Goal: Download file/media

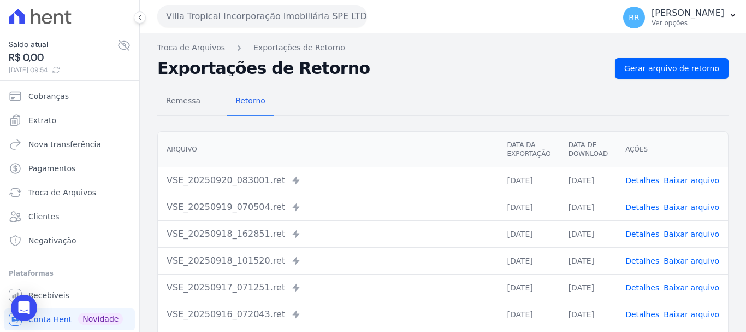
click at [238, 15] on button "Villa Tropical Incorporação Imobiliária SPE LTDA" at bounding box center [262, 16] width 210 height 22
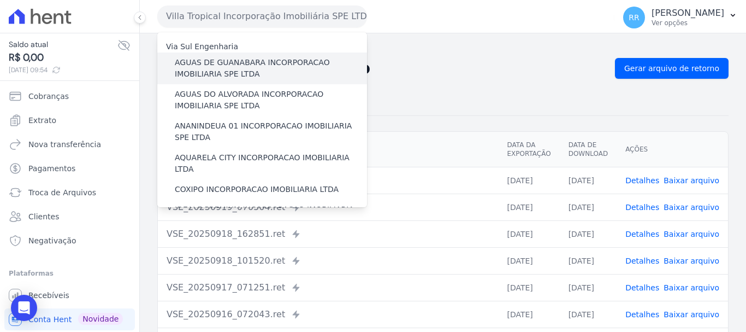
click at [217, 68] on label "AGUAS DE GUANABARA INCORPORACAO IMOBILIARIA SPE LTDA" at bounding box center [271, 68] width 192 height 23
click at [0, 0] on input "AGUAS DE GUANABARA INCORPORACAO IMOBILIARIA SPE LTDA" at bounding box center [0, 0] width 0 height 0
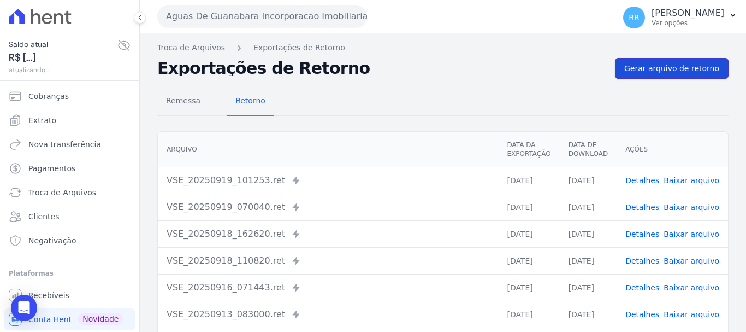
click at [652, 70] on span "Gerar arquivo de retorno" at bounding box center [672, 68] width 95 height 11
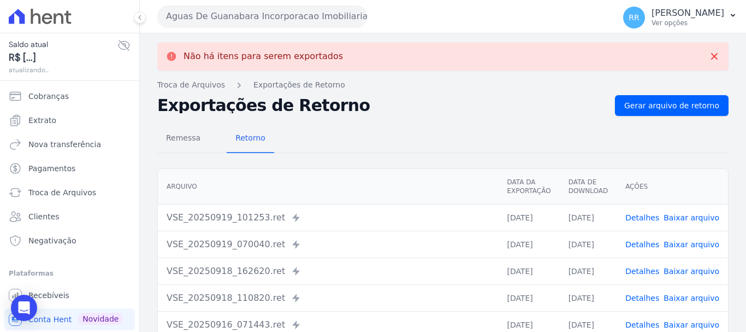
click at [256, 13] on button "Aguas De Guanabara Incorporacao Imobiliaria SPE LTDA" at bounding box center [262, 16] width 210 height 22
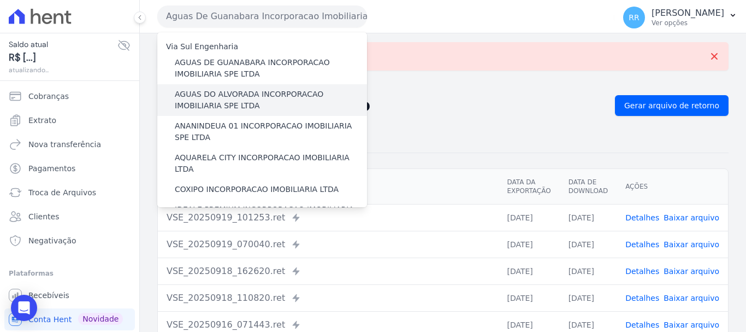
click at [243, 95] on label "AGUAS DO ALVORADA INCORPORACAO IMOBILIARIA SPE LTDA" at bounding box center [271, 100] width 192 height 23
click at [0, 0] on input "AGUAS DO ALVORADA INCORPORACAO IMOBILIARIA SPE LTDA" at bounding box center [0, 0] width 0 height 0
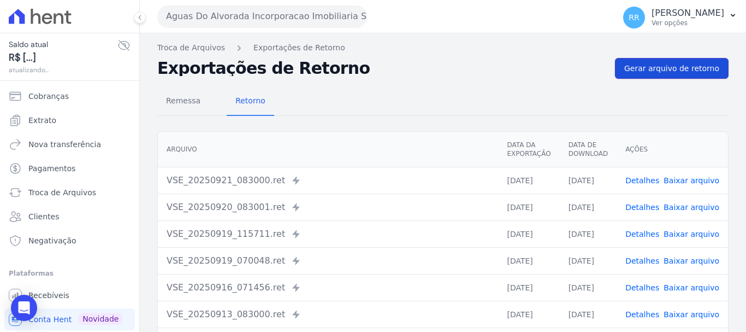
click at [678, 71] on span "Gerar arquivo de retorno" at bounding box center [672, 68] width 95 height 11
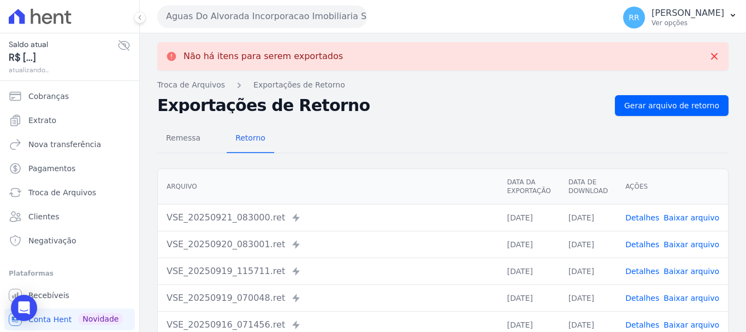
click at [203, 14] on button "Aguas Do Alvorada Incorporacao Imobiliaria SPE LTDA" at bounding box center [262, 16] width 210 height 22
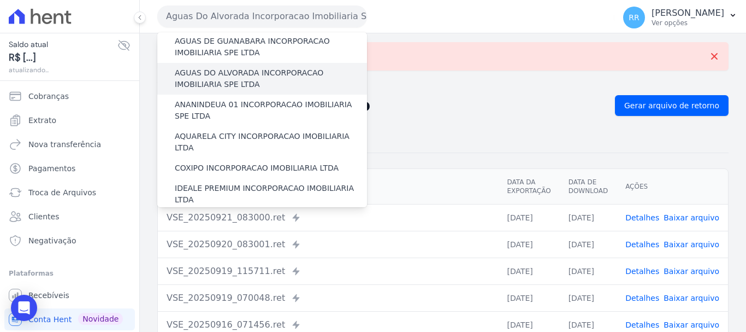
scroll to position [55, 0]
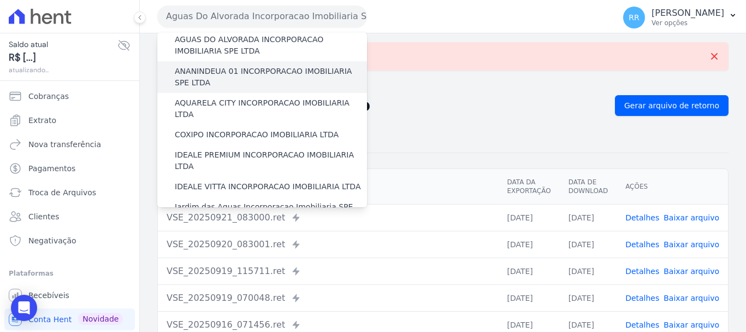
click at [237, 76] on label "ANANINDEUA 01 INCORPORACAO IMOBILIARIA SPE LTDA" at bounding box center [271, 77] width 192 height 23
click at [0, 0] on input "ANANINDEUA 01 INCORPORACAO IMOBILIARIA SPE LTDA" at bounding box center [0, 0] width 0 height 0
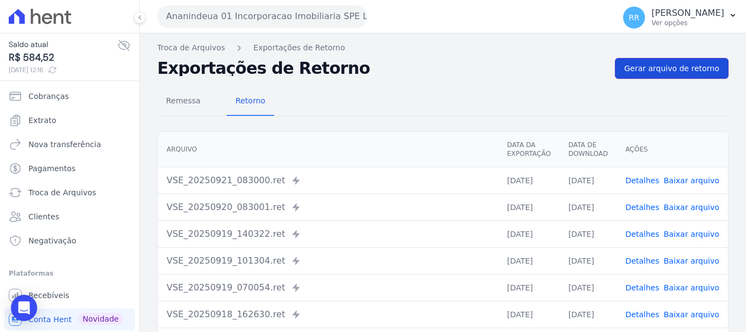
click at [661, 73] on span "Gerar arquivo de retorno" at bounding box center [672, 68] width 95 height 11
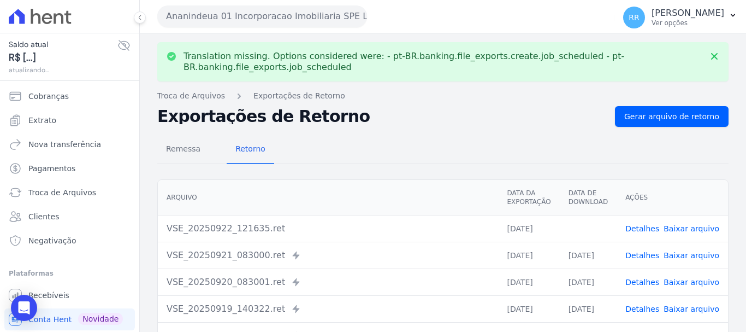
click at [695, 231] on link "Baixar arquivo" at bounding box center [692, 228] width 56 height 9
click at [286, 19] on button "Ananindeua 01 Incorporacao Imobiliaria SPE LTDA" at bounding box center [262, 16] width 210 height 22
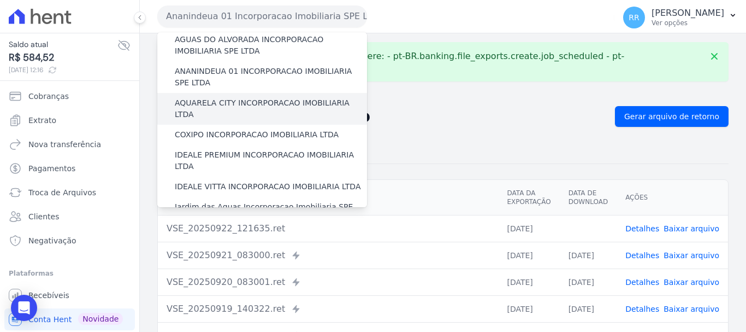
click at [241, 98] on label "AQUARELA CITY INCORPORACAO IMOBILIARIA LTDA" at bounding box center [271, 108] width 192 height 23
click at [0, 0] on input "AQUARELA CITY INCORPORACAO IMOBILIARIA LTDA" at bounding box center [0, 0] width 0 height 0
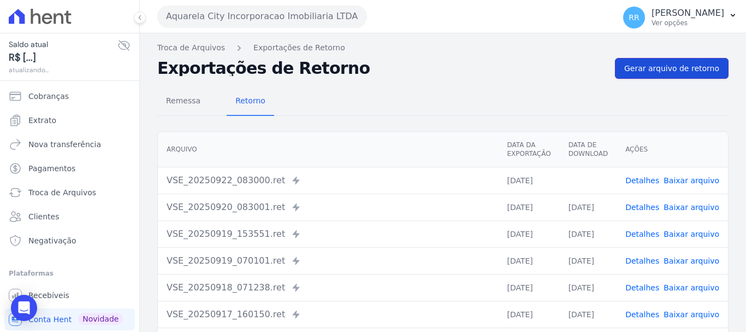
click at [668, 64] on span "Gerar arquivo de retorno" at bounding box center [672, 68] width 95 height 11
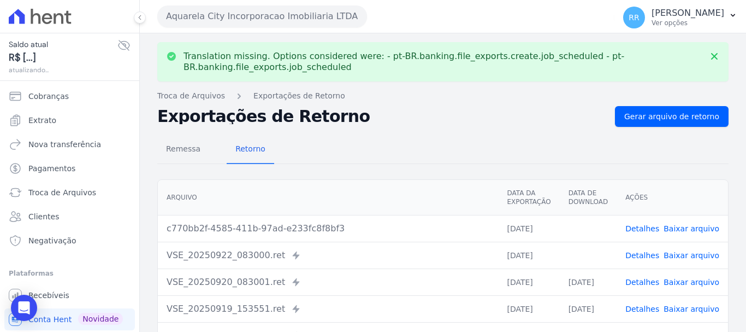
click at [685, 251] on link "Baixar arquivo" at bounding box center [692, 255] width 56 height 9
click at [686, 228] on link "Baixar arquivo" at bounding box center [692, 228] width 56 height 9
click at [279, 19] on button "Aquarela City Incorporacao Imobiliaria LTDA" at bounding box center [262, 16] width 210 height 22
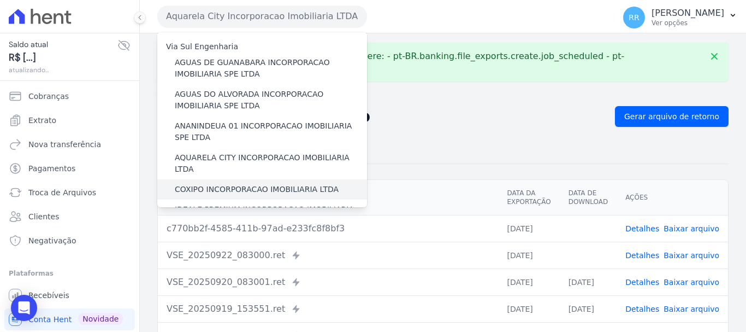
scroll to position [109, 0]
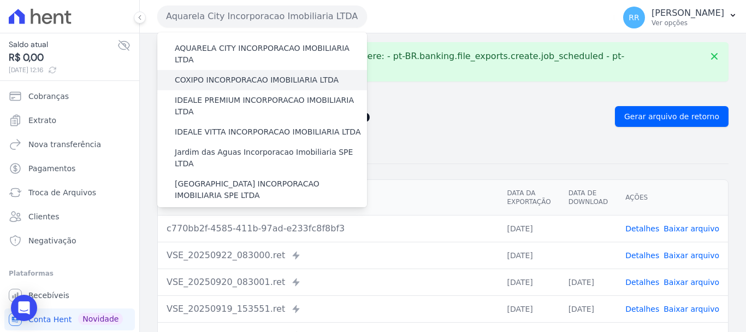
click at [265, 74] on label "COXIPO INCORPORACAO IMOBILIARIA LTDA" at bounding box center [257, 79] width 164 height 11
click at [0, 0] on input "COXIPO INCORPORACAO IMOBILIARIA LTDA" at bounding box center [0, 0] width 0 height 0
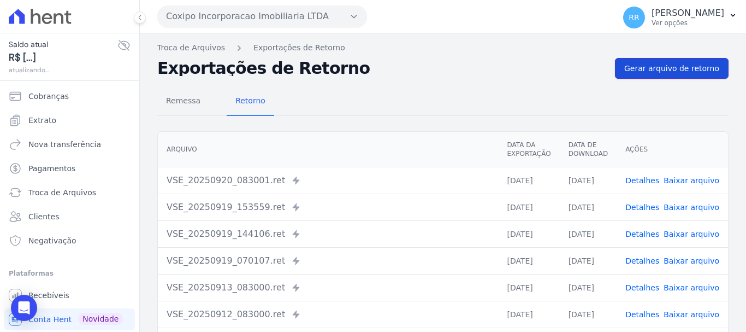
click at [694, 70] on span "Gerar arquivo de retorno" at bounding box center [672, 68] width 95 height 11
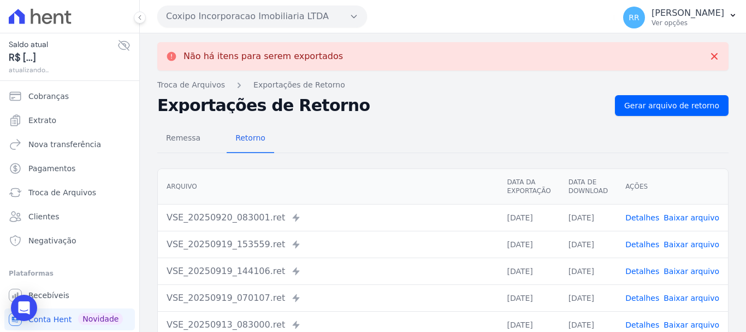
click at [279, 22] on button "Coxipo Incorporacao Imobiliaria LTDA" at bounding box center [262, 16] width 210 height 22
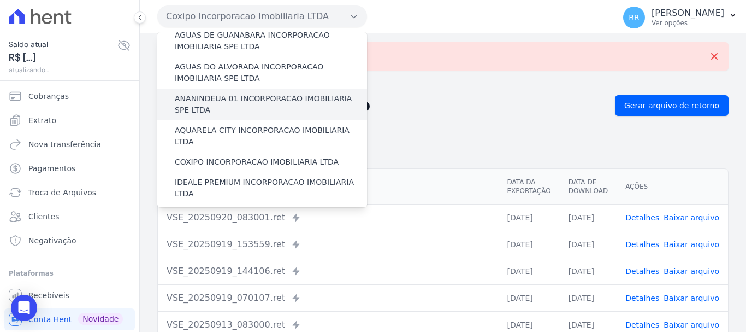
scroll to position [55, 0]
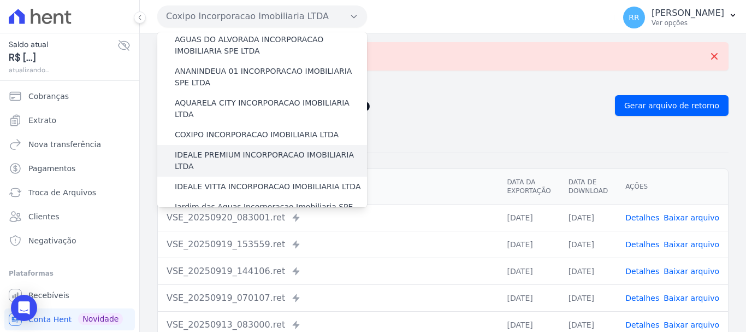
click at [241, 149] on label "IDEALE PREMIUM INCORPORACAO IMOBILIARIA LTDA" at bounding box center [271, 160] width 192 height 23
click at [0, 0] on input "IDEALE PREMIUM INCORPORACAO IMOBILIARIA LTDA" at bounding box center [0, 0] width 0 height 0
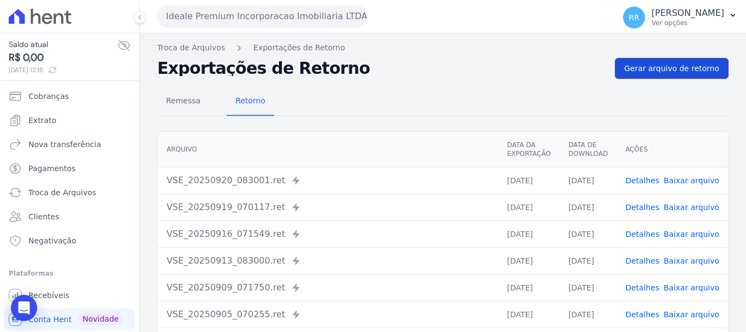
click at [662, 69] on span "Gerar arquivo de retorno" at bounding box center [672, 68] width 95 height 11
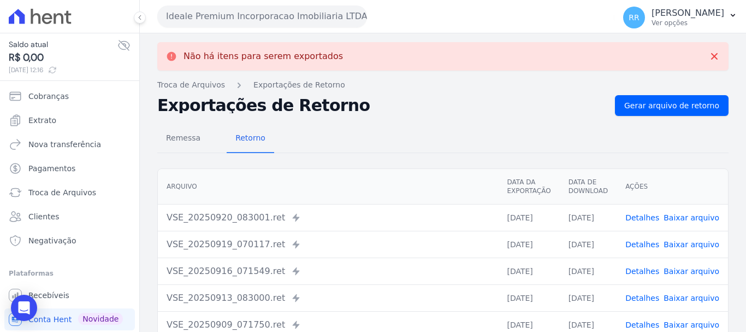
click at [242, 14] on button "Ideale Premium Incorporacao Imobiliaria LTDA" at bounding box center [262, 16] width 210 height 22
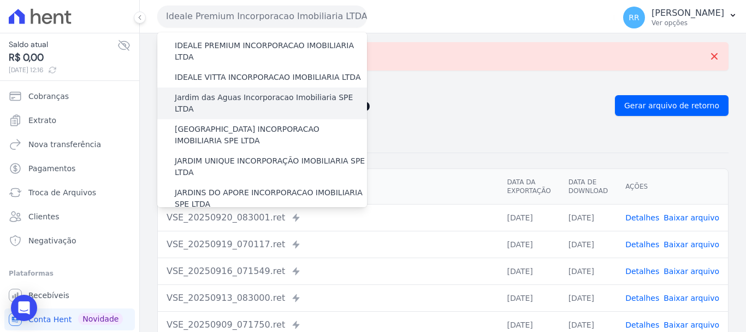
scroll to position [109, 0]
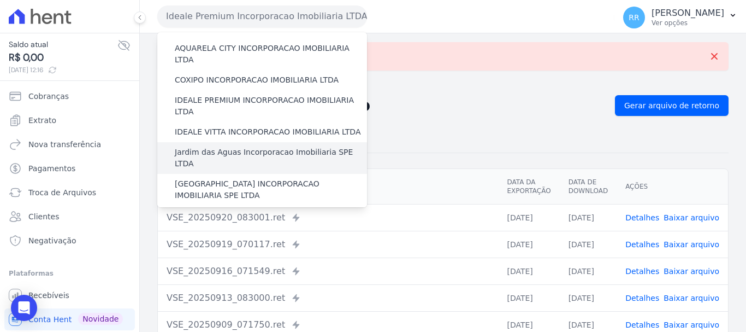
click at [227, 146] on label "Jardim das Aguas Incorporacao Imobiliaria SPE LTDA" at bounding box center [271, 157] width 192 height 23
click at [0, 0] on input "Jardim das Aguas Incorporacao Imobiliaria SPE LTDA" at bounding box center [0, 0] width 0 height 0
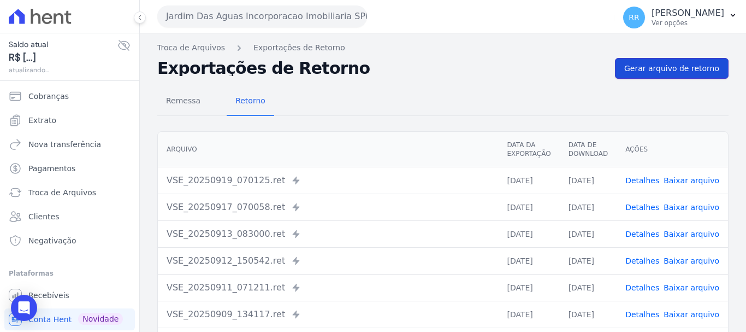
click at [686, 72] on span "Gerar arquivo de retorno" at bounding box center [672, 68] width 95 height 11
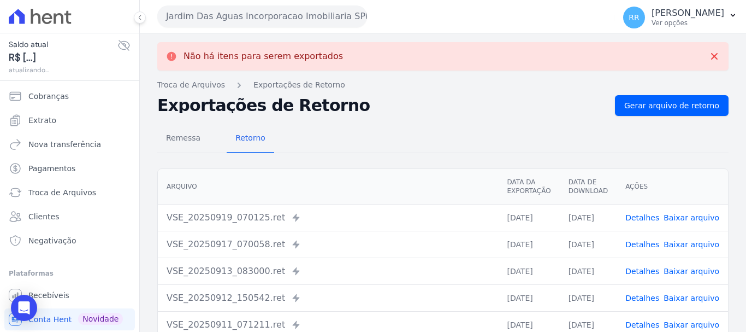
click at [239, 13] on button "Jardim Das Aguas Incorporacao Imobiliaria SPE LTDA" at bounding box center [262, 16] width 210 height 22
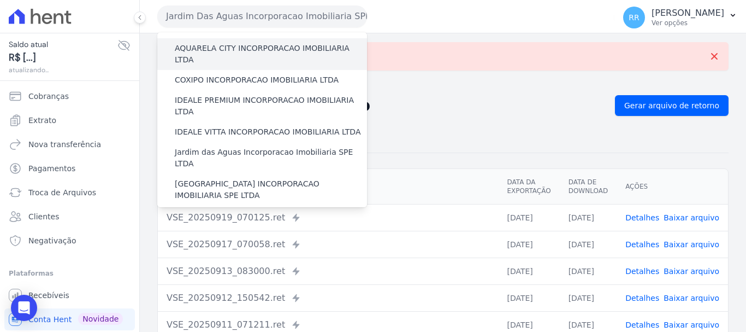
scroll to position [164, 0]
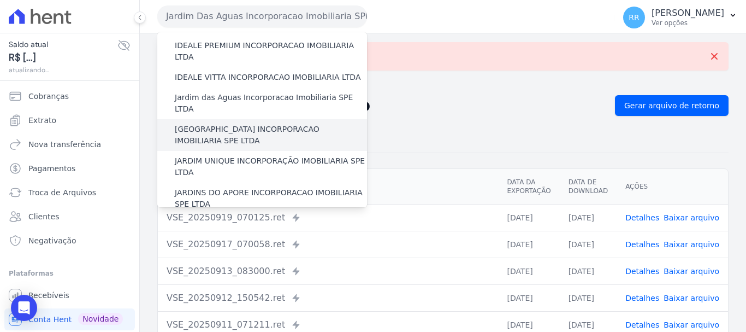
click at [220, 123] on label "[GEOGRAPHIC_DATA] INCORPORACAO IMOBILIARIA SPE LTDA" at bounding box center [271, 134] width 192 height 23
click at [0, 0] on input "[GEOGRAPHIC_DATA] INCORPORACAO IMOBILIARIA SPE LTDA" at bounding box center [0, 0] width 0 height 0
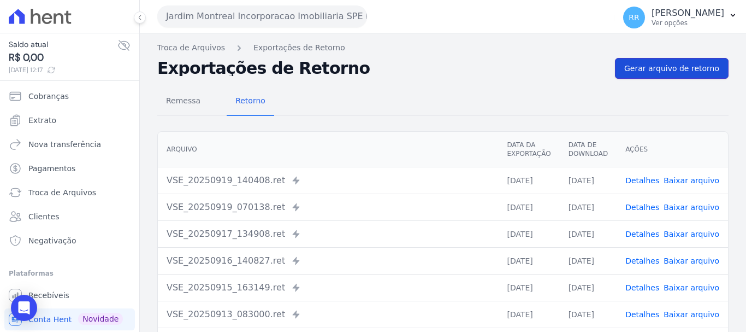
click at [662, 73] on span "Gerar arquivo de retorno" at bounding box center [672, 68] width 95 height 11
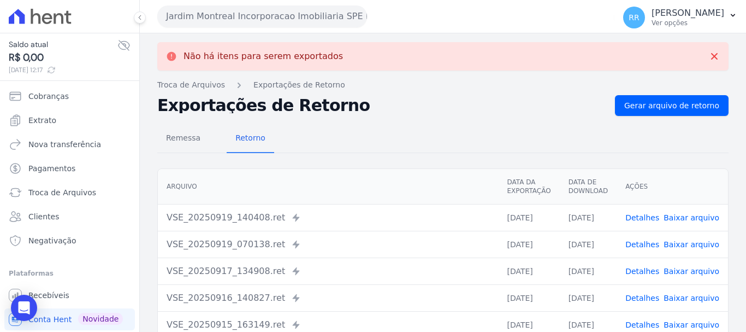
click at [217, 11] on button "Jardim Montreal Incorporacao Imobiliaria SPE LTDA" at bounding box center [262, 16] width 210 height 22
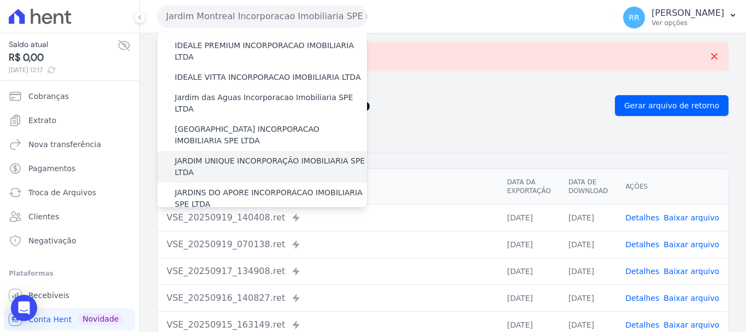
click at [272, 155] on label "JARDIM UNIQUE INCORPORAÇÃO IMOBILIARIA SPE LTDA" at bounding box center [271, 166] width 192 height 23
click at [0, 0] on input "JARDIM UNIQUE INCORPORAÇÃO IMOBILIARIA SPE LTDA" at bounding box center [0, 0] width 0 height 0
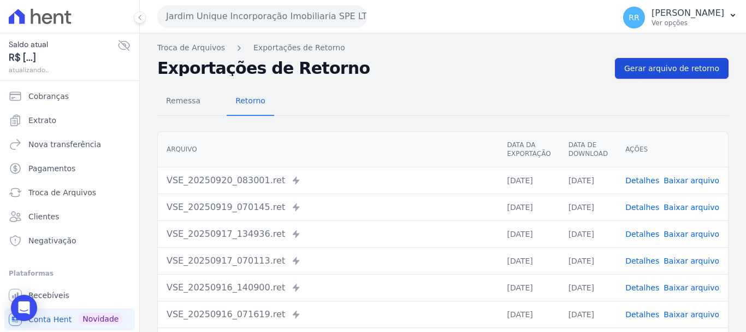
click at [655, 74] on link "Gerar arquivo de retorno" at bounding box center [672, 68] width 114 height 21
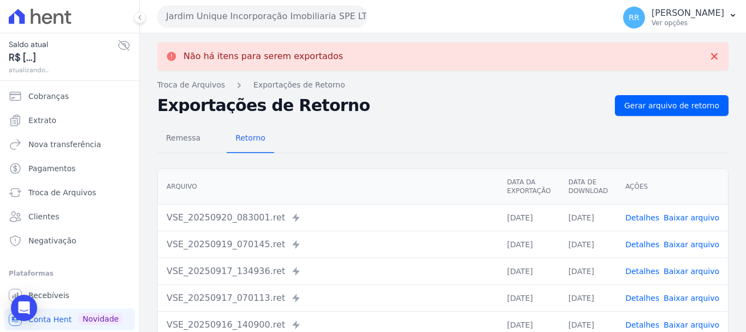
click at [302, 21] on button "Jardim Unique Incorporação Imobiliaria SPE LTDA" at bounding box center [262, 16] width 210 height 22
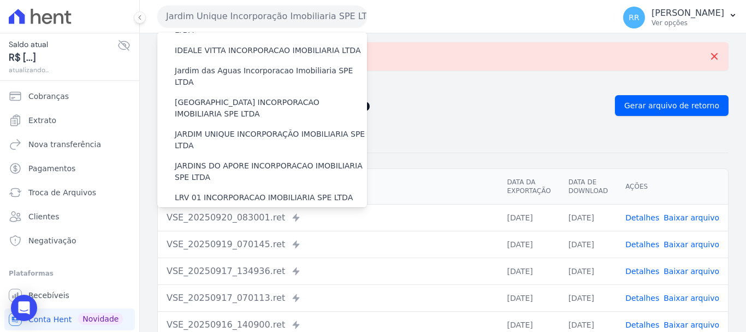
scroll to position [219, 0]
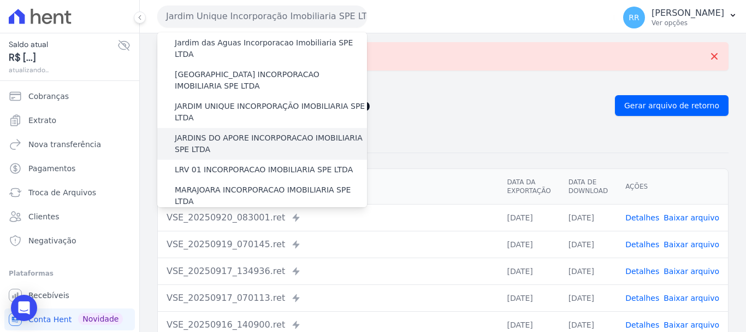
click at [237, 132] on label "JARDINS DO APORE INCORPORACAO IMOBILIARIA SPE LTDA" at bounding box center [271, 143] width 192 height 23
click at [0, 0] on input "JARDINS DO APORE INCORPORACAO IMOBILIARIA SPE LTDA" at bounding box center [0, 0] width 0 height 0
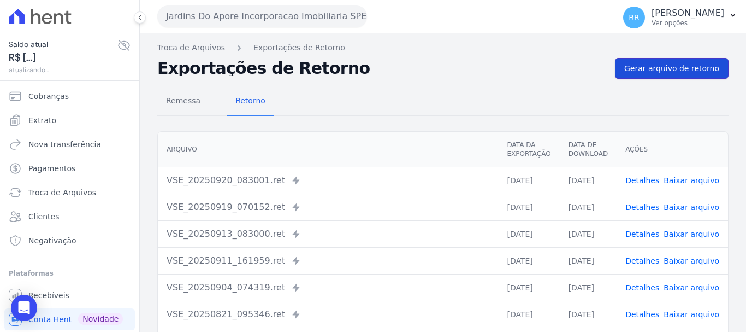
click at [651, 70] on span "Gerar arquivo de retorno" at bounding box center [672, 68] width 95 height 11
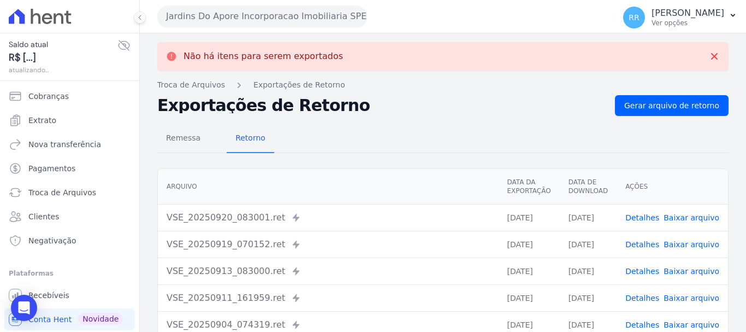
click at [233, 16] on button "Jardins Do Apore Incorporacao Imobiliaria SPE LTDA" at bounding box center [262, 16] width 210 height 22
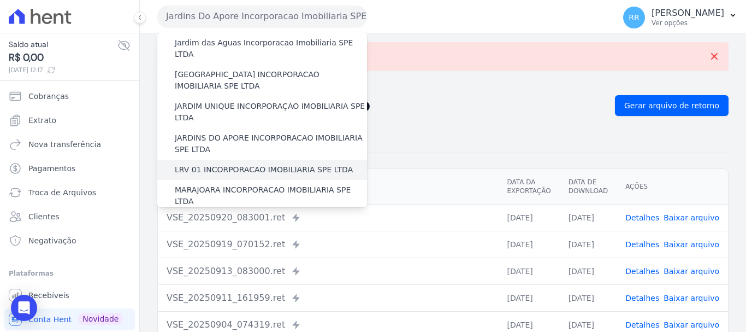
click at [249, 160] on div "LRV 01 INCORPORACAO IMOBILIARIA SPE LTDA" at bounding box center [262, 170] width 210 height 20
click at [249, 164] on label "LRV 01 INCORPORACAO IMOBILIARIA SPE LTDA" at bounding box center [264, 169] width 178 height 11
click at [0, 0] on input "LRV 01 INCORPORACAO IMOBILIARIA SPE LTDA" at bounding box center [0, 0] width 0 height 0
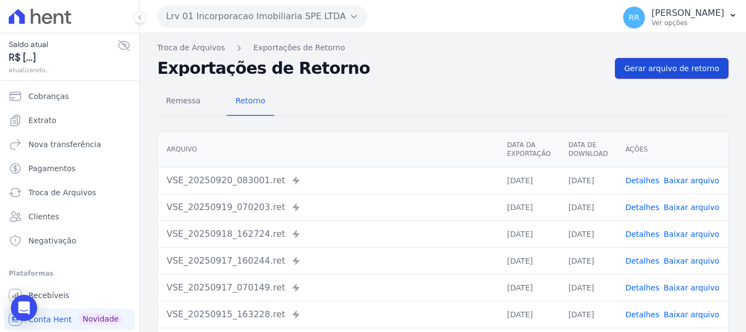
click at [650, 71] on span "Gerar arquivo de retorno" at bounding box center [672, 68] width 95 height 11
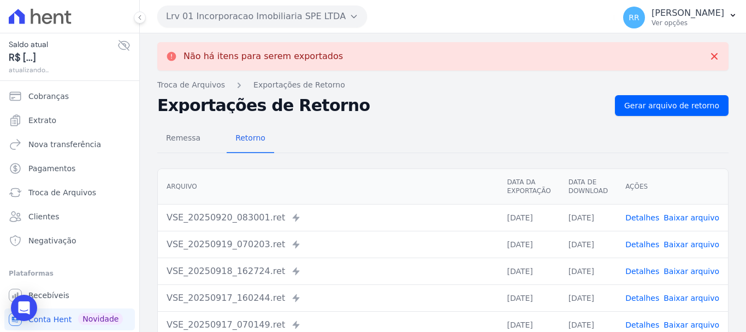
click at [275, 16] on button "Lrv 01 Incorporacao Imobiliaria SPE LTDA" at bounding box center [262, 16] width 210 height 22
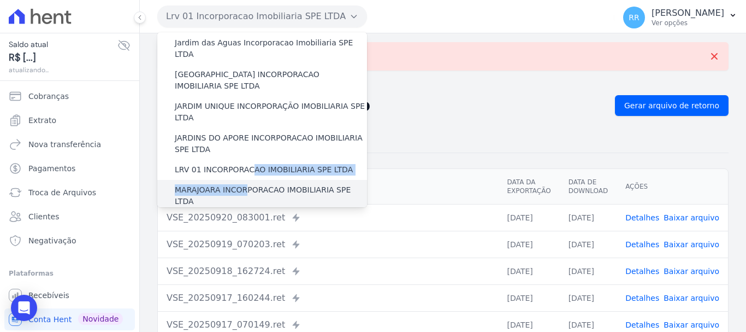
drag, startPoint x: 246, startPoint y: 144, endPoint x: 244, endPoint y: 153, distance: 9.5
click at [245, 151] on div "Via Sul Engenharia AGUAS DE [GEOGRAPHIC_DATA] INCORPORACAO IMOBILIARIA SPE LTDA…" at bounding box center [262, 174] width 210 height 721
click at [244, 184] on label "MARAJOARA INCORPORACAO IMOBILIARIA SPE LTDA" at bounding box center [271, 195] width 192 height 23
click at [0, 0] on input "MARAJOARA INCORPORACAO IMOBILIARIA SPE LTDA" at bounding box center [0, 0] width 0 height 0
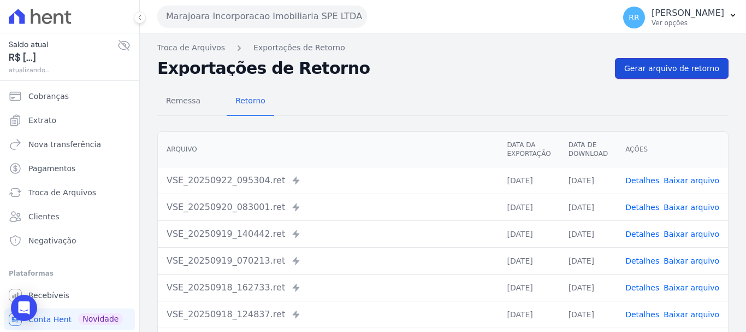
click at [641, 62] on link "Gerar arquivo de retorno" at bounding box center [672, 68] width 114 height 21
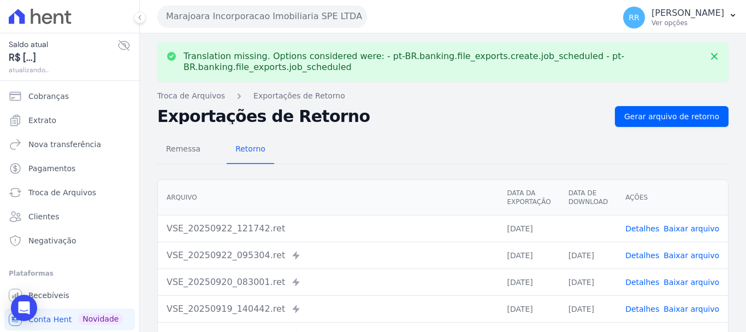
click at [693, 224] on link "Baixar arquivo" at bounding box center [692, 228] width 56 height 9
click at [227, 7] on button "Marajoara Incorporacao Imobiliaria SPE LTDA" at bounding box center [262, 16] width 210 height 22
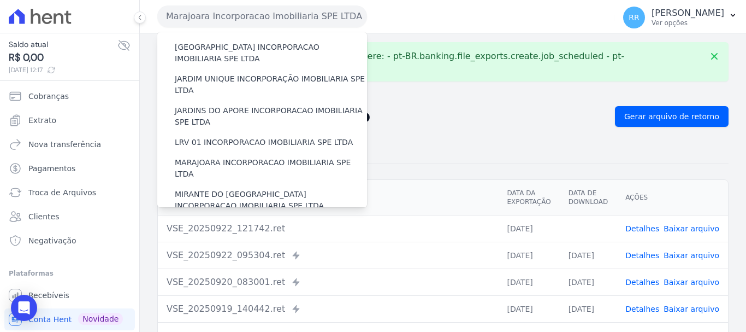
scroll to position [273, 0]
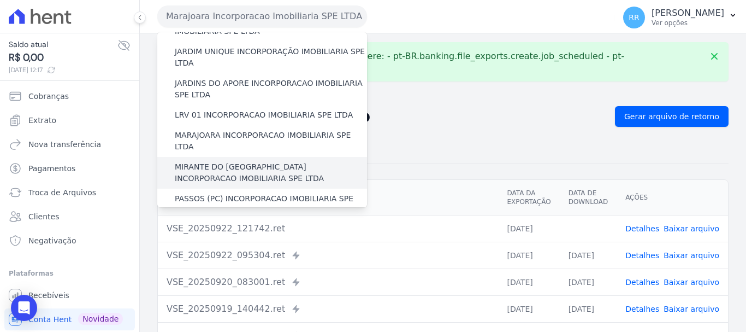
click at [213, 161] on label "MIRANTE DO [GEOGRAPHIC_DATA] INCORPORACAO IMOBILIARIA SPE LTDA" at bounding box center [271, 172] width 192 height 23
click at [0, 0] on input "MIRANTE DO [GEOGRAPHIC_DATA] INCORPORACAO IMOBILIARIA SPE LTDA" at bounding box center [0, 0] width 0 height 0
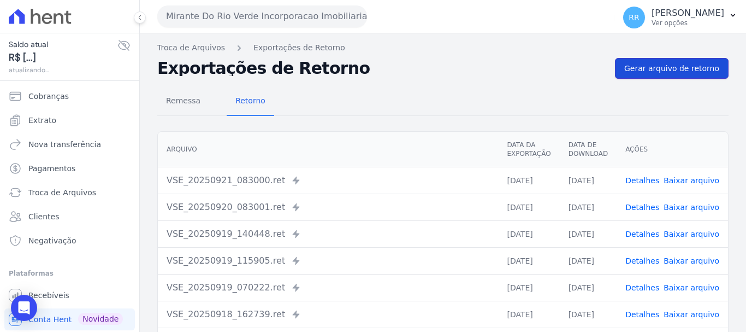
click at [661, 69] on span "Gerar arquivo de retorno" at bounding box center [672, 68] width 95 height 11
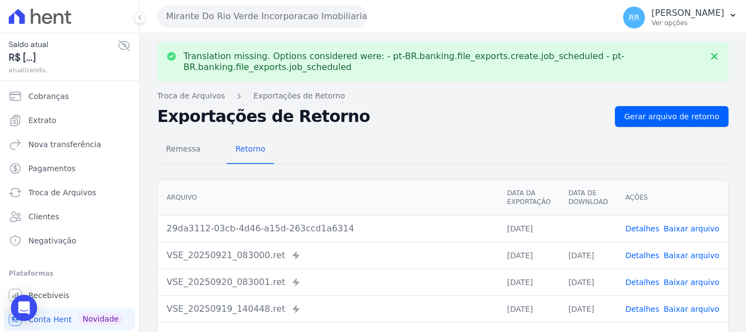
click at [685, 225] on link "Baixar arquivo" at bounding box center [692, 228] width 56 height 9
click at [249, 22] on button "Mirante Do Rio Verde Incorporacao Imobiliaria SPE LTDA" at bounding box center [262, 16] width 210 height 22
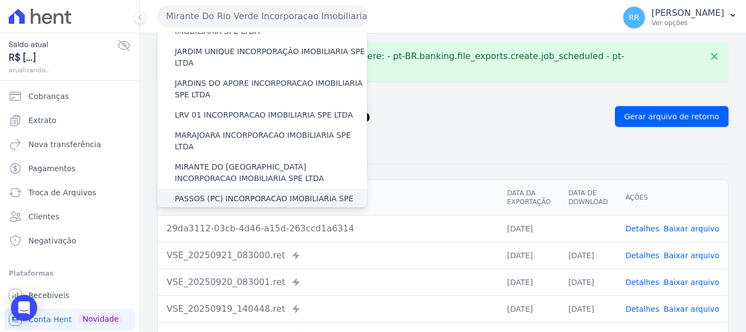
click at [220, 188] on div "PASSOS (PC) INCORPORACAO IMOBILIARIA SPE LTDA" at bounding box center [262, 204] width 210 height 32
click at [231, 193] on label "PASSOS (PC) INCORPORACAO IMOBILIARIA SPE LTDA" at bounding box center [271, 204] width 192 height 23
click at [0, 0] on input "PASSOS (PC) INCORPORACAO IMOBILIARIA SPE LTDA" at bounding box center [0, 0] width 0 height 0
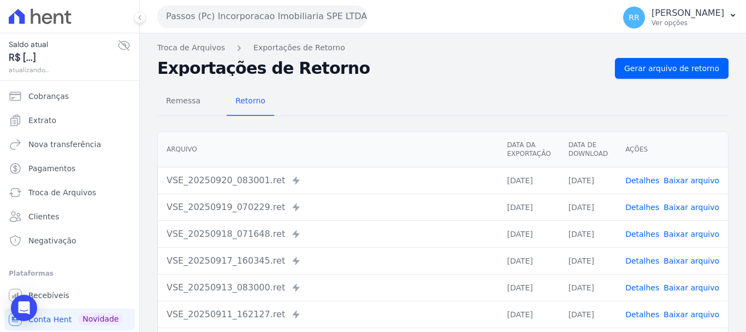
click at [673, 81] on div "Remessa Retorno [GEOGRAPHIC_DATA] Data da Exportação Data de Download Ações VSE…" at bounding box center [443, 276] width 572 height 395
click at [680, 67] on span "Gerar arquivo de retorno" at bounding box center [672, 68] width 95 height 11
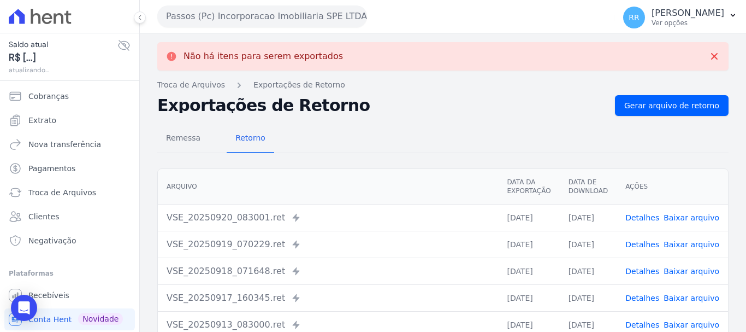
click at [698, 215] on link "Baixar arquivo" at bounding box center [692, 217] width 56 height 9
click at [217, 8] on div "Passos (Pc) Incorporacao Imobiliaria SPE LTDA Via Sul Engenharia AGUAS DE [GEOG…" at bounding box center [383, 16] width 453 height 34
drag, startPoint x: 226, startPoint y: 11, endPoint x: 233, endPoint y: 21, distance: 12.1
click at [226, 11] on button "Passos (Pc) Incorporacao Imobiliaria SPE LTDA" at bounding box center [262, 16] width 210 height 22
click at [233, 21] on button "Passos (Pc) Incorporacao Imobiliaria SPE LTDA" at bounding box center [262, 16] width 210 height 22
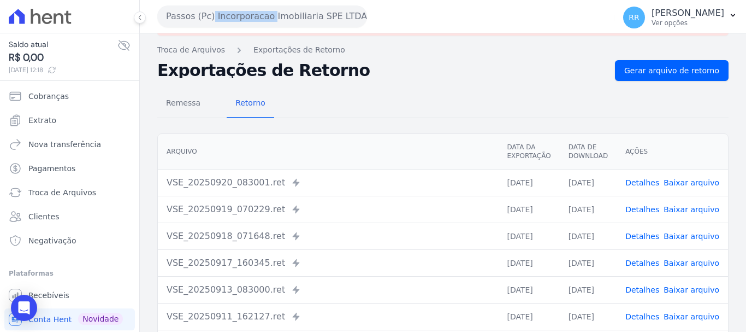
scroll to position [55, 0]
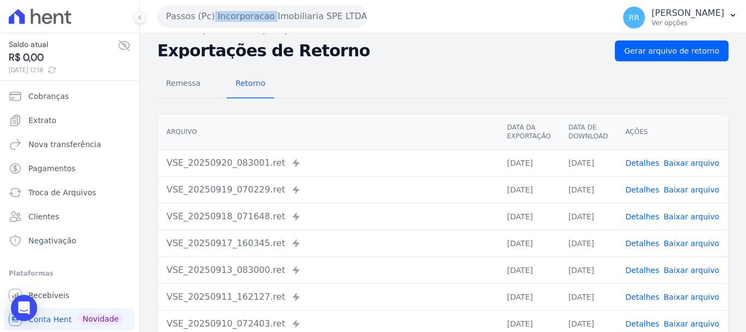
click at [250, 20] on button "Passos (Pc) Incorporacao Imobiliaria SPE LTDA" at bounding box center [262, 16] width 210 height 22
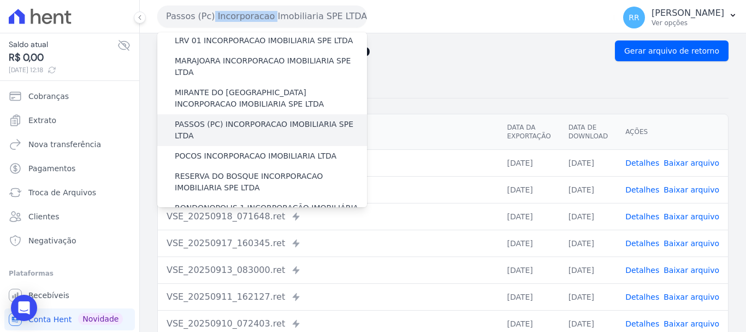
scroll to position [328, 0]
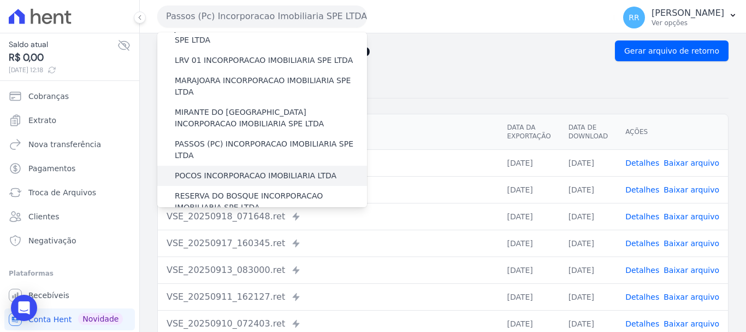
click at [216, 170] on label "POCOS INCORPORACAO IMOBILIARIA LTDA" at bounding box center [256, 175] width 162 height 11
click at [0, 0] on input "POCOS INCORPORACAO IMOBILIARIA LTDA" at bounding box center [0, 0] width 0 height 0
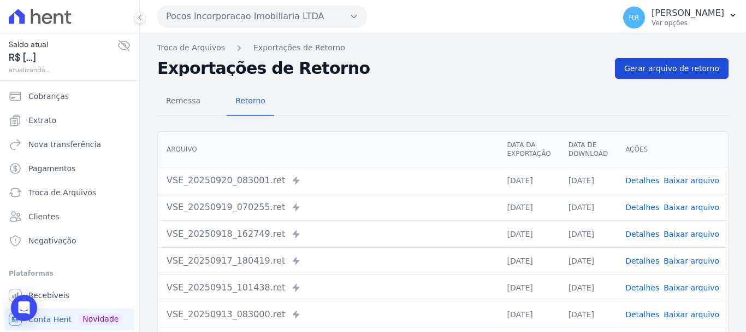
click at [657, 68] on span "Gerar arquivo de retorno" at bounding box center [672, 68] width 95 height 11
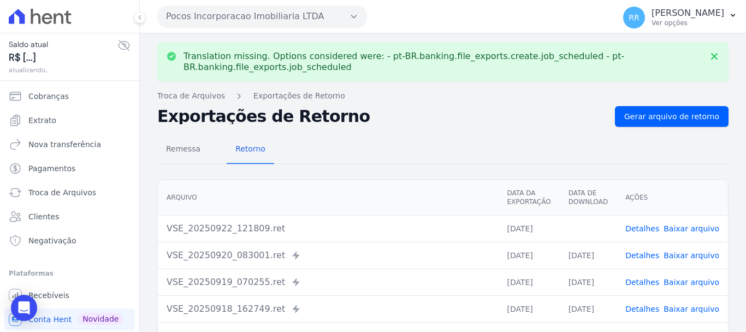
click at [684, 228] on link "Baixar arquivo" at bounding box center [692, 228] width 56 height 9
click at [261, 15] on button "Pocos Incorporacao Imobiliaria LTDA" at bounding box center [262, 16] width 210 height 22
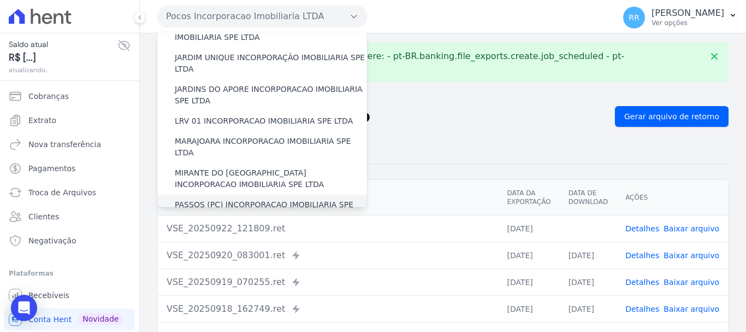
scroll to position [273, 0]
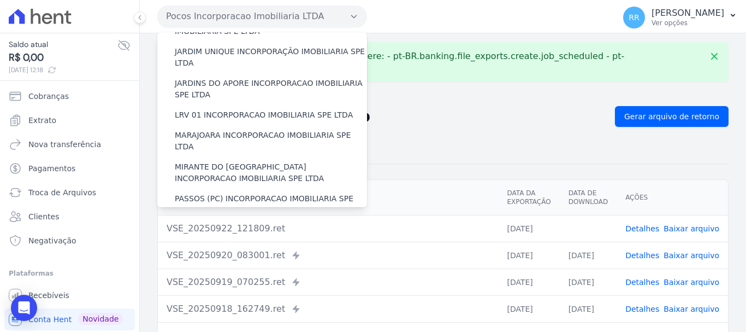
click at [230, 245] on label "RESERVA DO BOSQUE INCORPORACAO IMOBILIARIA SPE LTDA" at bounding box center [271, 256] width 192 height 23
click at [0, 0] on input "RESERVA DO BOSQUE INCORPORACAO IMOBILIARIA SPE LTDA" at bounding box center [0, 0] width 0 height 0
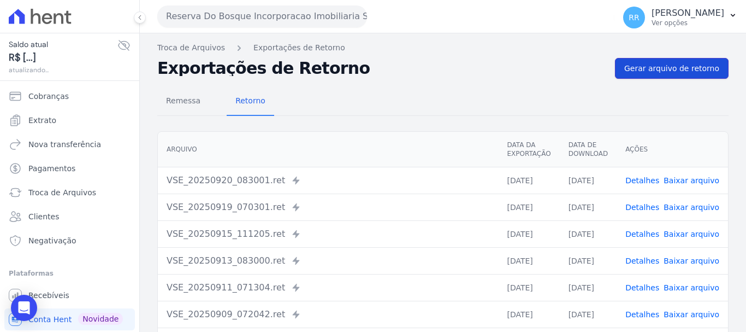
drag, startPoint x: 664, startPoint y: 61, endPoint x: 320, endPoint y: 38, distance: 345.0
click at [663, 61] on link "Gerar arquivo de retorno" at bounding box center [672, 68] width 114 height 21
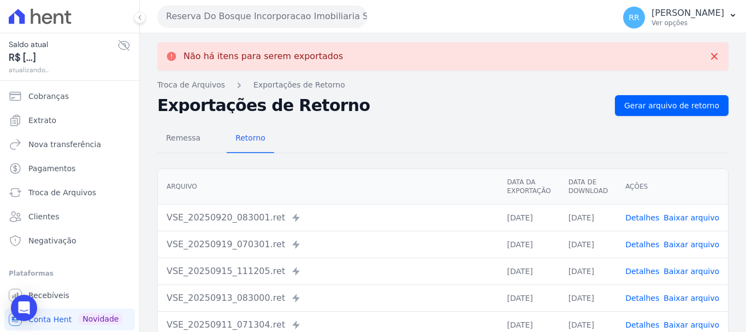
drag, startPoint x: 199, startPoint y: 5, endPoint x: 260, endPoint y: 40, distance: 70.5
click at [199, 6] on button "Reserva Do Bosque Incorporacao Imobiliaria SPE LTDA" at bounding box center [262, 16] width 210 height 22
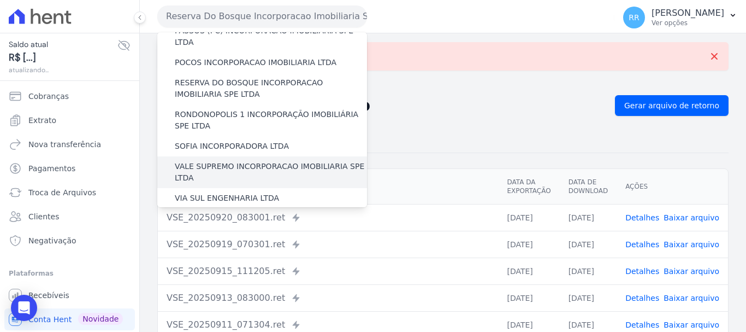
scroll to position [422, 0]
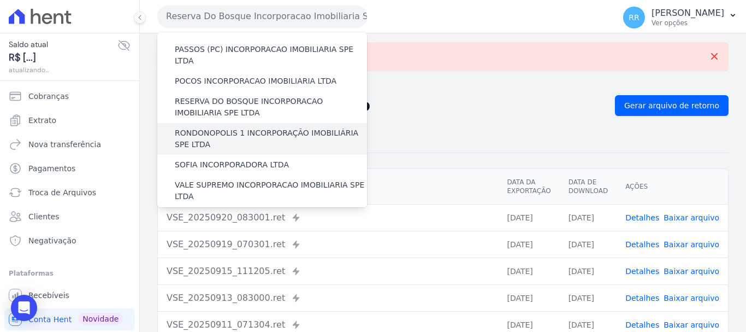
click at [214, 127] on label "RONDONOPOLIS 1 INCORPORAÇÃO IMOBILIÁRIA SPE LTDA" at bounding box center [271, 138] width 192 height 23
click at [0, 0] on input "RONDONOPOLIS 1 INCORPORAÇÃO IMOBILIÁRIA SPE LTDA" at bounding box center [0, 0] width 0 height 0
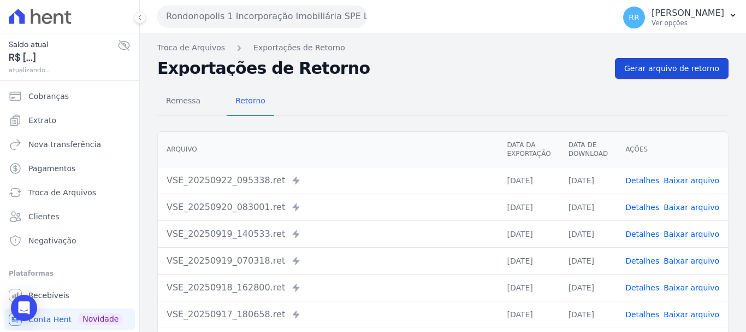
click at [668, 75] on link "Gerar arquivo de retorno" at bounding box center [672, 68] width 114 height 21
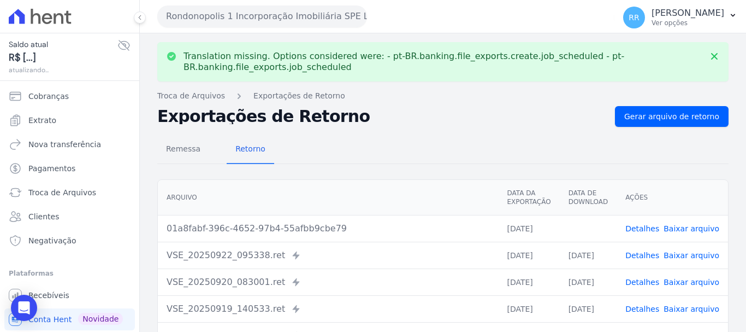
click at [693, 232] on link "Baixar arquivo" at bounding box center [692, 228] width 56 height 9
click at [278, 17] on button "Rondonopolis 1 Incorporação Imobiliária SPE LTDA" at bounding box center [262, 16] width 210 height 22
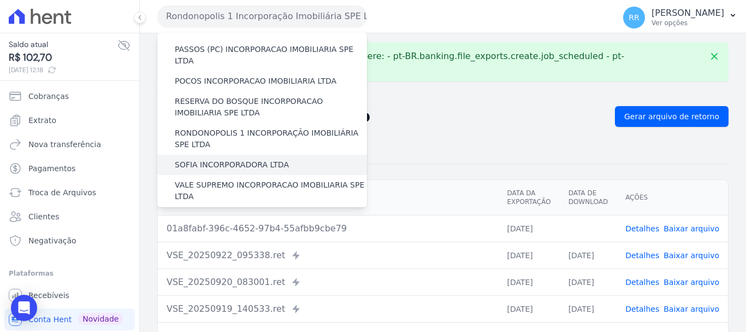
click at [269, 155] on div "SOFIA INCORPORADORA LTDA" at bounding box center [262, 165] width 210 height 20
click at [216, 155] on div "SOFIA INCORPORADORA LTDA" at bounding box center [262, 165] width 210 height 20
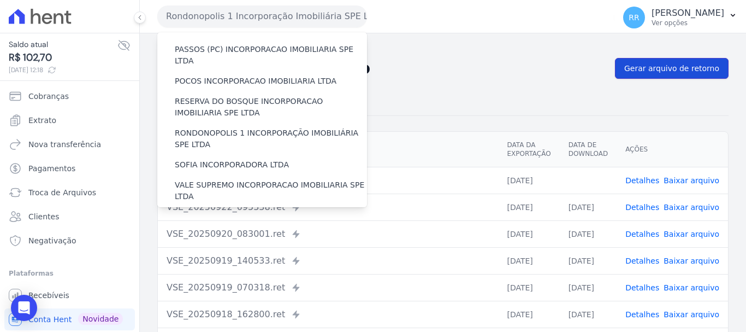
click at [637, 62] on link "Gerar arquivo de retorno" at bounding box center [672, 68] width 114 height 21
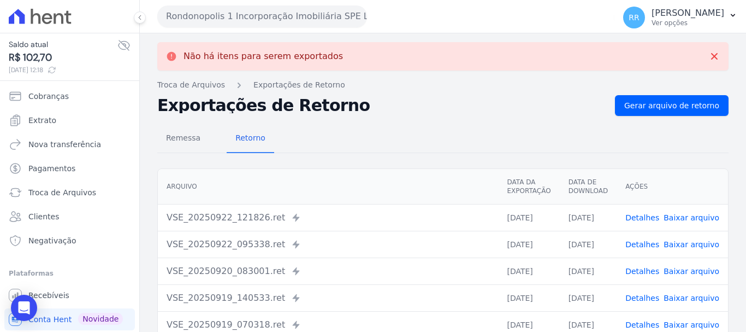
click at [697, 215] on link "Baixar arquivo" at bounding box center [692, 217] width 56 height 9
click at [240, 14] on button "Rondonopolis 1 Incorporação Imobiliária SPE LTDA" at bounding box center [262, 16] width 210 height 22
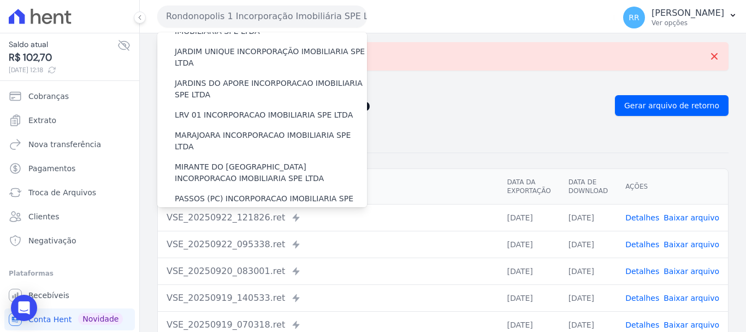
scroll to position [437, 0]
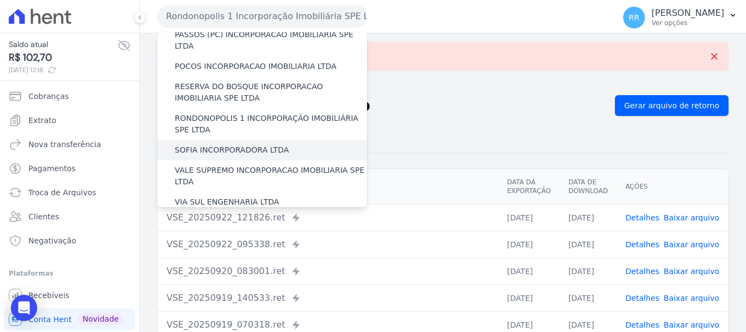
click at [208, 144] on label "SOFIA INCORPORADORA LTDA" at bounding box center [232, 149] width 114 height 11
click at [0, 0] on input "SOFIA INCORPORADORA LTDA" at bounding box center [0, 0] width 0 height 0
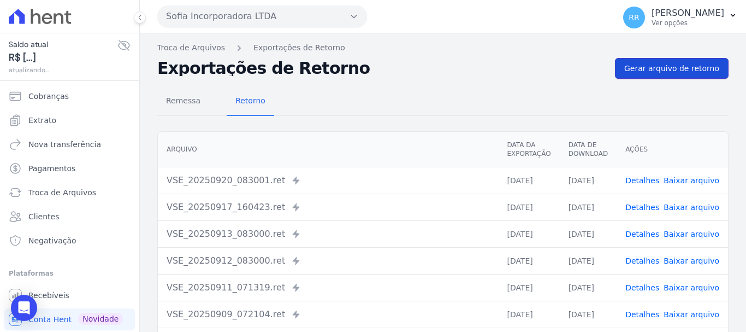
click at [673, 73] on span "Gerar arquivo de retorno" at bounding box center [672, 68] width 95 height 11
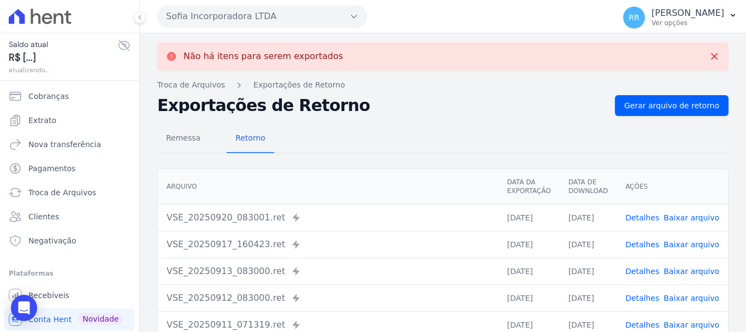
click at [262, 16] on button "Sofia Incorporadora LTDA" at bounding box center [262, 16] width 210 height 22
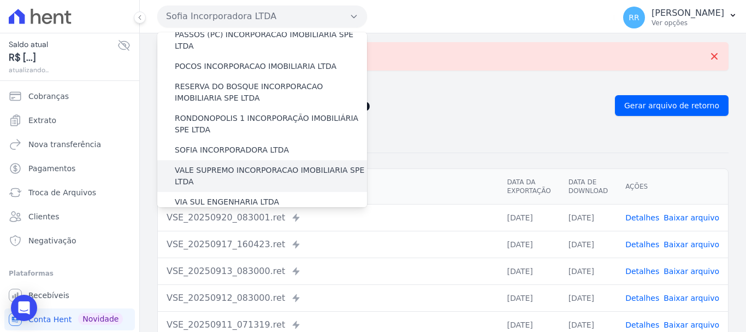
click at [215, 164] on label "VALE SUPREMO INCORPORACAO IMOBILIARIA SPE LTDA" at bounding box center [271, 175] width 192 height 23
click at [0, 0] on input "VALE SUPREMO INCORPORACAO IMOBILIARIA SPE LTDA" at bounding box center [0, 0] width 0 height 0
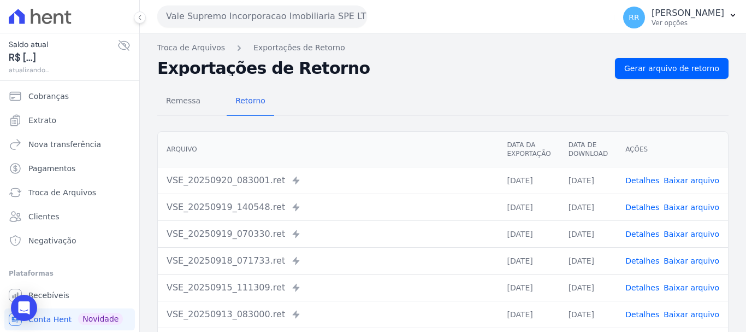
click at [656, 84] on div "Remessa Retorno [GEOGRAPHIC_DATA] Data da Exportação Data de Download Ações VSE…" at bounding box center [443, 276] width 572 height 395
click at [662, 70] on span "Gerar arquivo de retorno" at bounding box center [672, 68] width 95 height 11
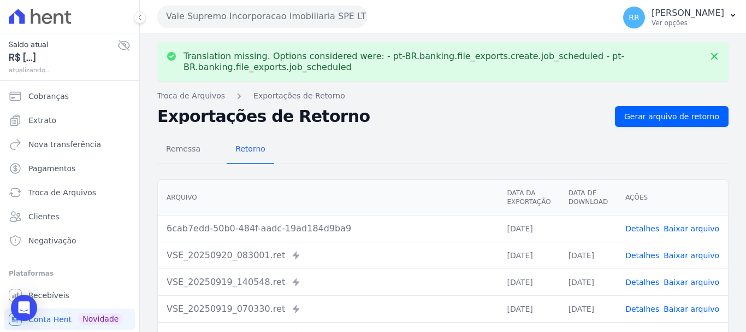
click at [696, 221] on td "Detalhes Baixar arquivo" at bounding box center [672, 228] width 111 height 27
click at [695, 227] on link "Baixar arquivo" at bounding box center [692, 228] width 56 height 9
click at [259, 20] on button "Vale Supremo Incorporacao Imobiliaria SPE LTDA" at bounding box center [262, 16] width 210 height 22
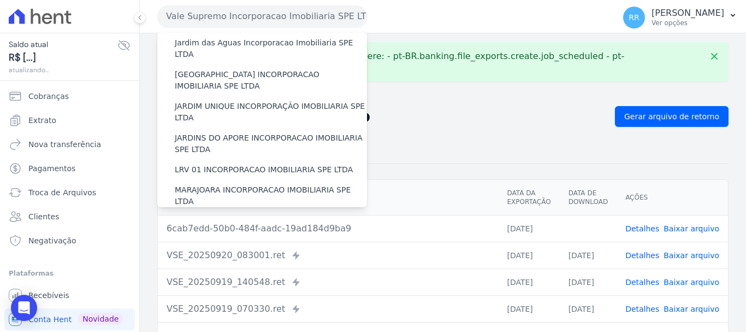
scroll to position [477, 0]
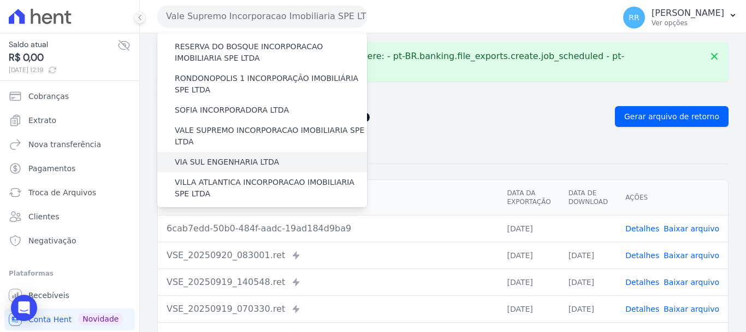
click at [223, 152] on div "VIA SUL ENGENHARIA LTDA" at bounding box center [262, 162] width 210 height 20
click at [226, 156] on label "VIA SUL ENGENHARIA LTDA" at bounding box center [227, 161] width 104 height 11
click at [0, 0] on input "VIA SUL ENGENHARIA LTDA" at bounding box center [0, 0] width 0 height 0
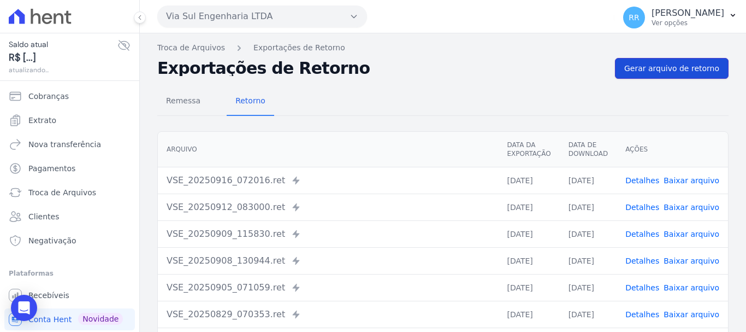
drag, startPoint x: 664, startPoint y: 72, endPoint x: 652, endPoint y: 72, distance: 12.0
click at [664, 72] on span "Gerar arquivo de retorno" at bounding box center [672, 68] width 95 height 11
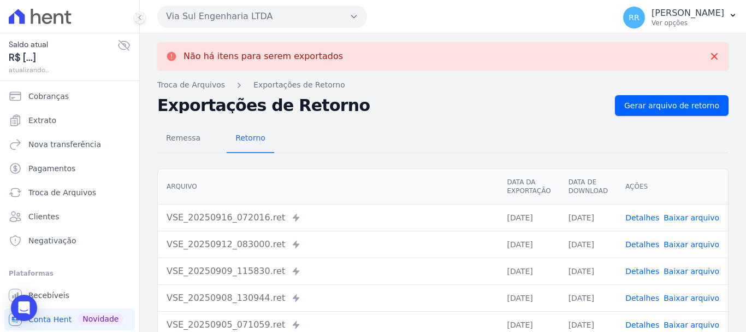
click at [228, 10] on button "Via Sul Engenharia LTDA" at bounding box center [262, 16] width 210 height 22
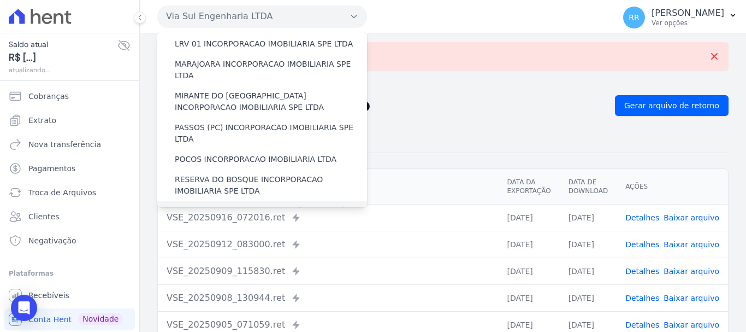
scroll to position [437, 0]
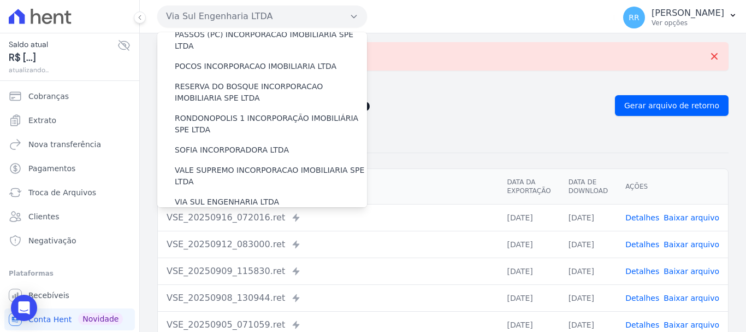
click at [216, 216] on label "VILLA ATLANTICA INCORPORACAO IMOBILIARIA SPE LTDA" at bounding box center [271, 227] width 192 height 23
click at [0, 0] on input "VILLA ATLANTICA INCORPORACAO IMOBILIARIA SPE LTDA" at bounding box center [0, 0] width 0 height 0
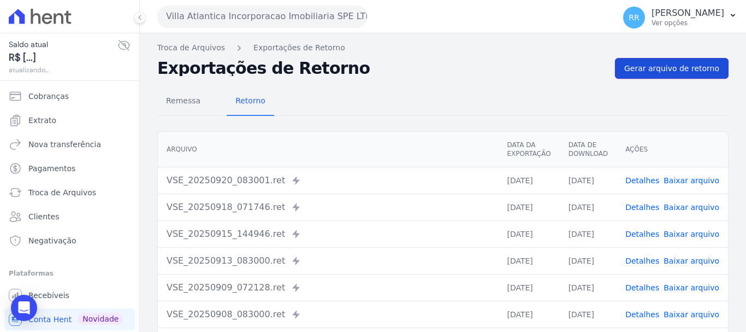
click at [664, 66] on span "Gerar arquivo de retorno" at bounding box center [672, 68] width 95 height 11
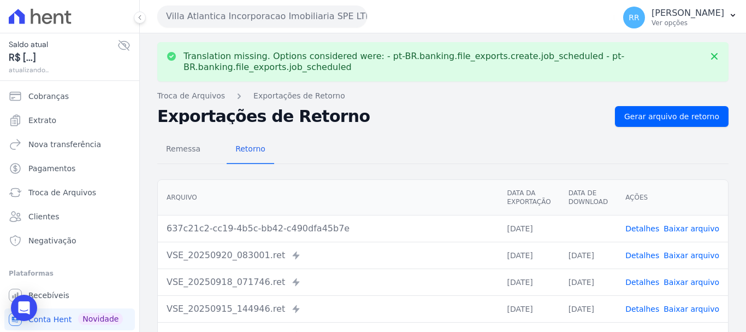
click at [694, 229] on link "Baixar arquivo" at bounding box center [692, 228] width 56 height 9
click at [256, 18] on button "Villa Atlantica Incorporacao Imobiliaria SPE LTDA" at bounding box center [262, 16] width 210 height 22
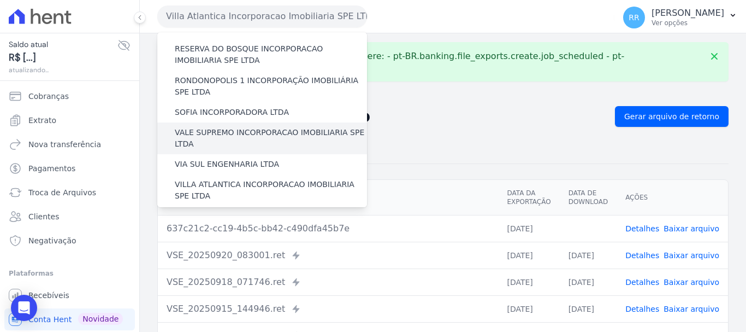
scroll to position [477, 0]
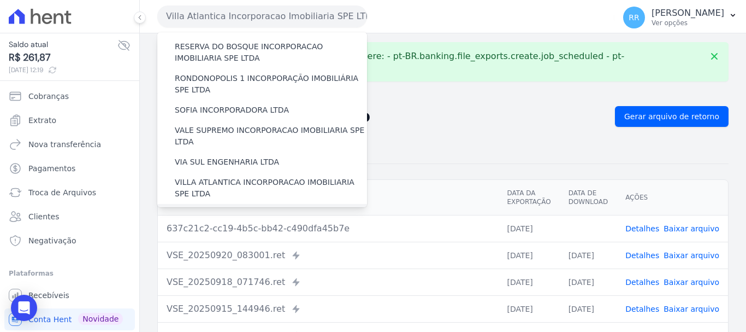
click at [235, 208] on label "[GEOGRAPHIC_DATA] INCORPORACAO IMOBILIARIA SPE LTDA" at bounding box center [271, 219] width 192 height 23
click at [0, 0] on input "[GEOGRAPHIC_DATA] INCORPORACAO IMOBILIARIA SPE LTDA" at bounding box center [0, 0] width 0 height 0
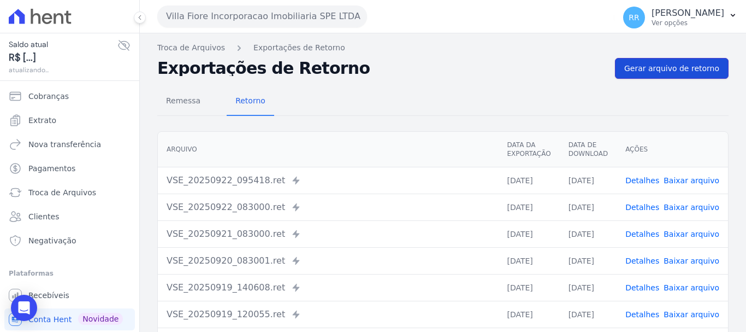
click at [649, 64] on span "Gerar arquivo de retorno" at bounding box center [672, 68] width 95 height 11
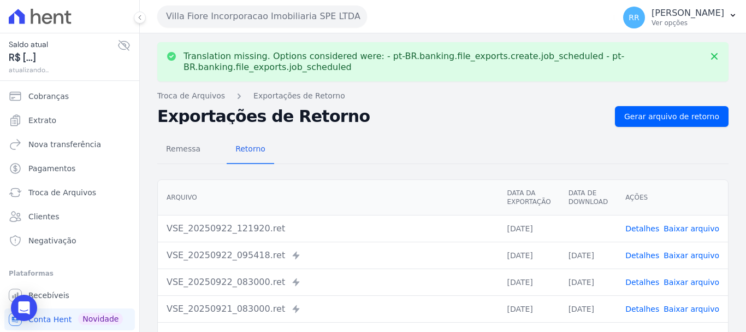
click at [702, 225] on link "Baixar arquivo" at bounding box center [692, 228] width 56 height 9
click at [243, 17] on button "Villa Fiore Incorporacao Imobiliaria SPE LTDA" at bounding box center [262, 16] width 210 height 22
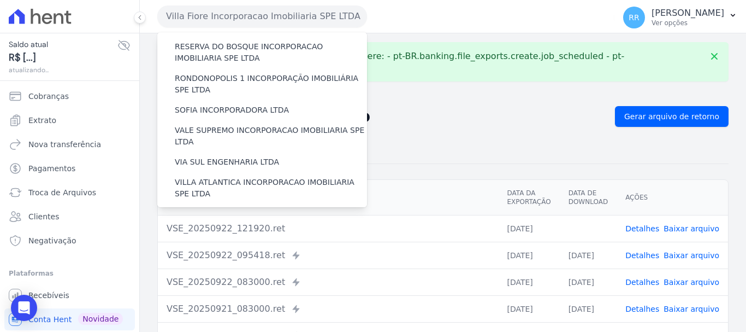
click at [239, 240] on label "VILLA TROPICAL INCORPORAÇÃO IMOBILIÁRIA SPE LTDA" at bounding box center [271, 251] width 192 height 23
click at [0, 0] on input "VILLA TROPICAL INCORPORAÇÃO IMOBILIÁRIA SPE LTDA" at bounding box center [0, 0] width 0 height 0
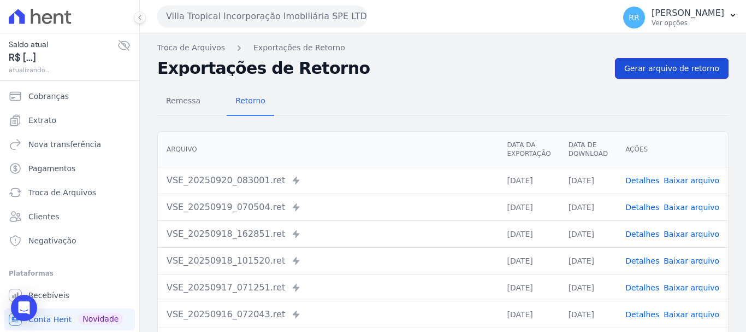
click at [669, 71] on span "Gerar arquivo de retorno" at bounding box center [672, 68] width 95 height 11
